Goal: Check status: Check status

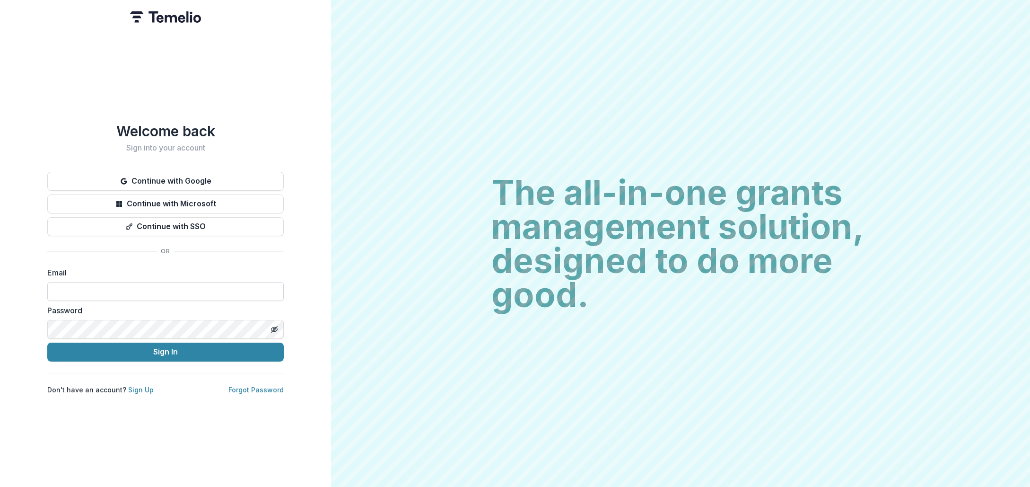
click at [120, 288] on input at bounding box center [165, 291] width 236 height 19
type input "**********"
click at [173, 348] on button "Sign In" at bounding box center [165, 351] width 236 height 19
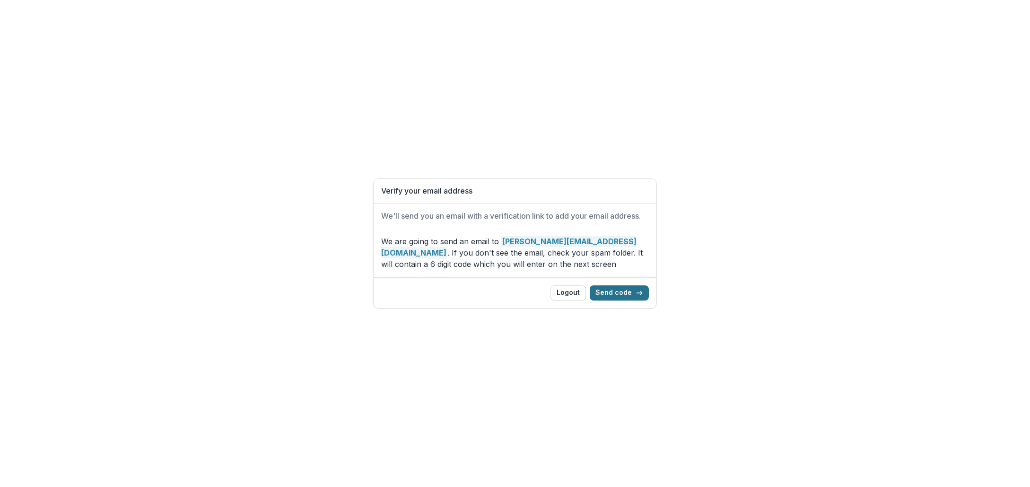
click at [628, 293] on button "Send code" at bounding box center [619, 292] width 59 height 15
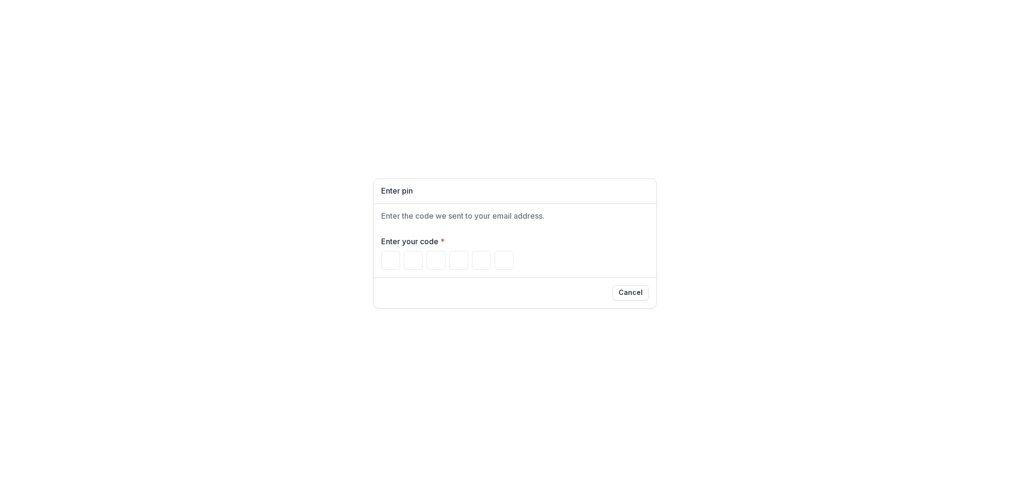
type input "*"
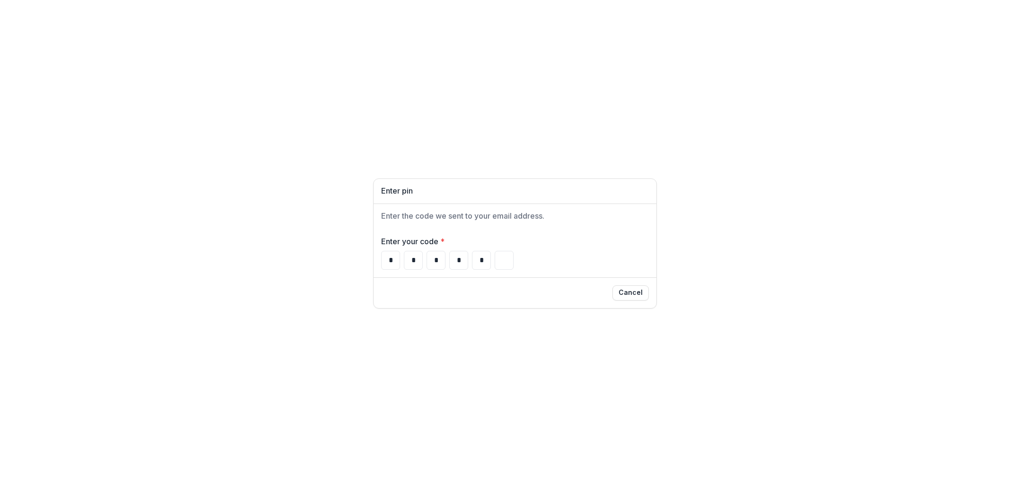
type input "*"
